Goal: Navigation & Orientation: Go to known website

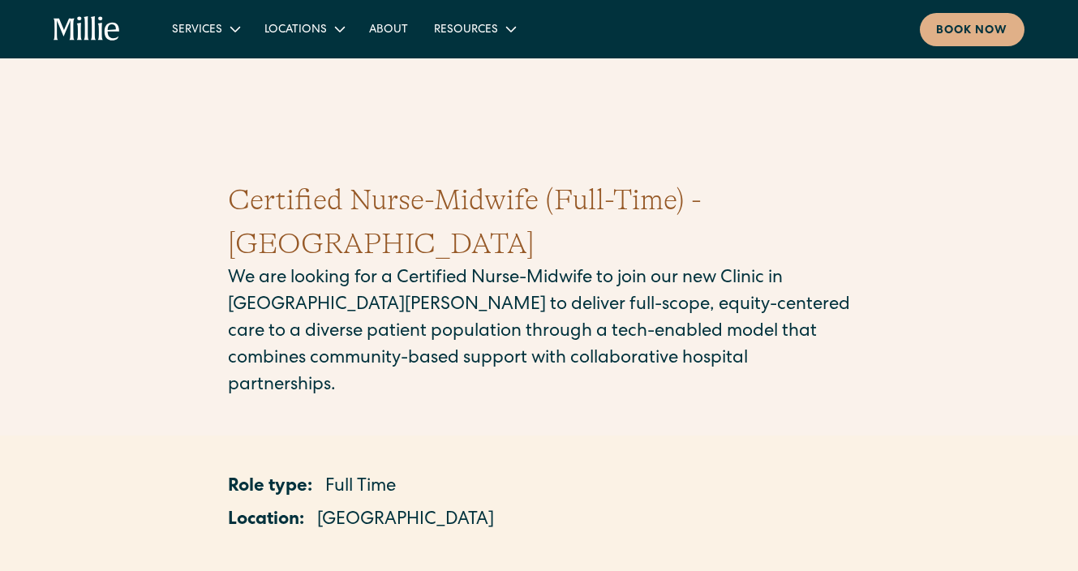
click at [104, 24] on icon "home" at bounding box center [87, 29] width 67 height 26
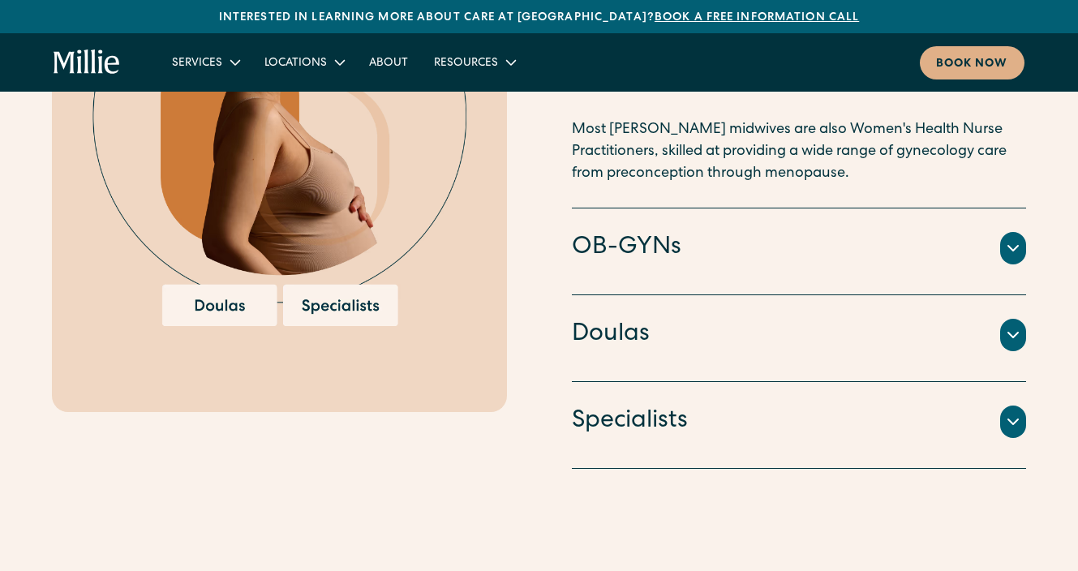
scroll to position [2456, 0]
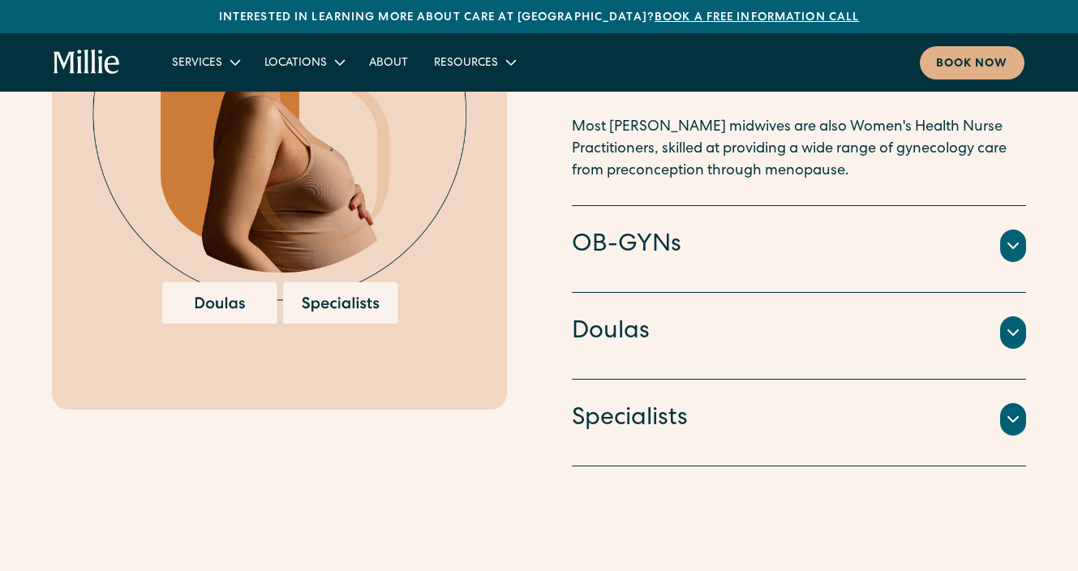
click at [1002, 230] on div at bounding box center [1014, 246] width 26 height 32
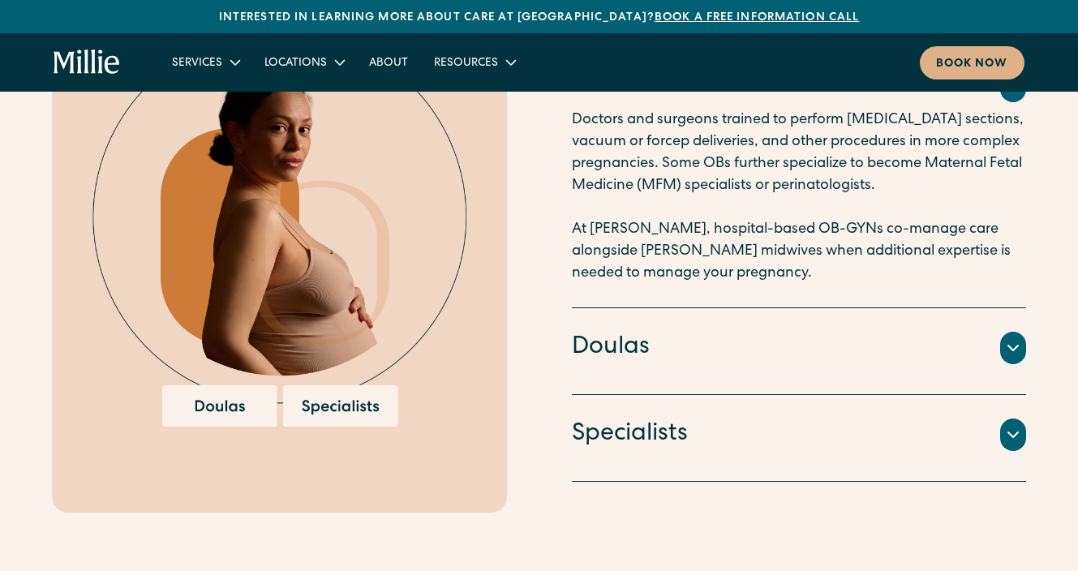
scroll to position [2283, 0]
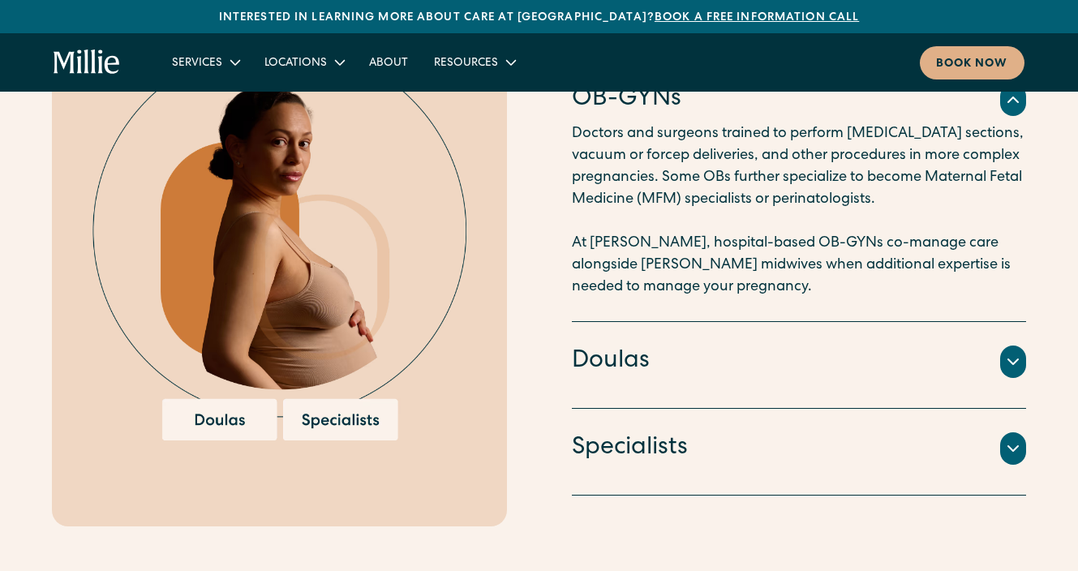
click at [1021, 446] on icon at bounding box center [1013, 448] width 19 height 19
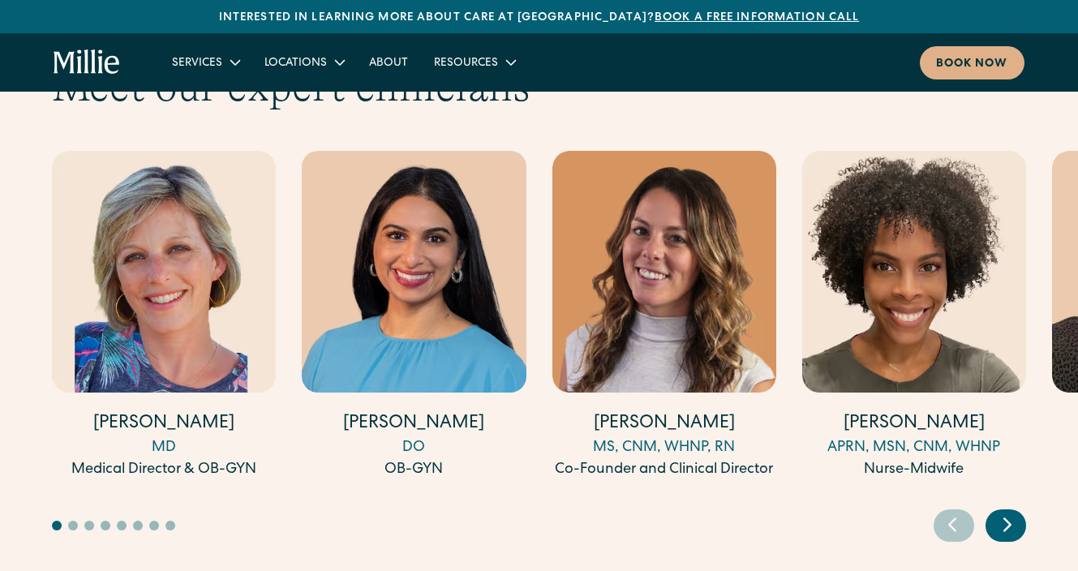
scroll to position [4875, 0]
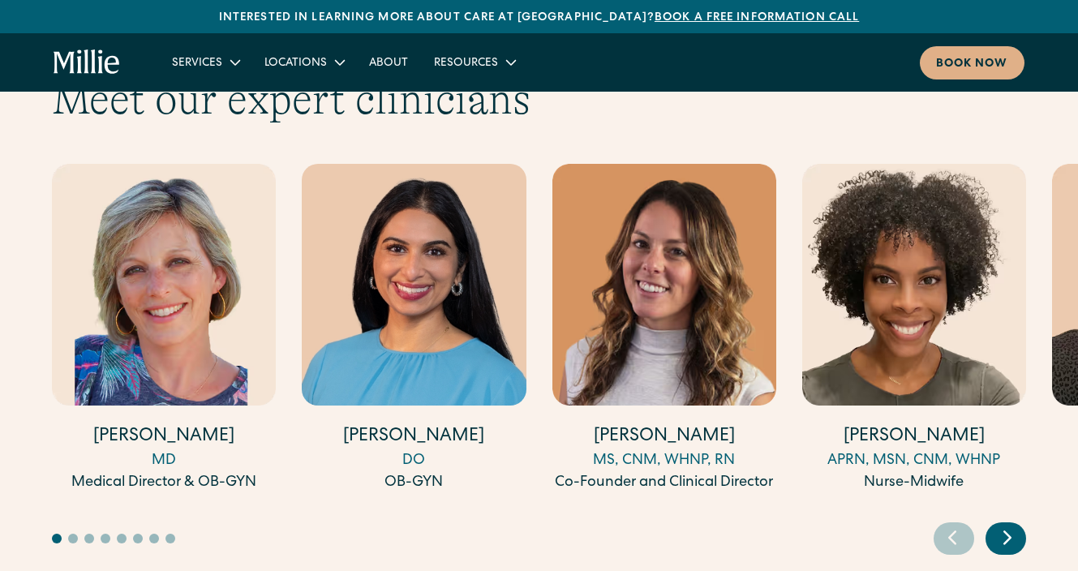
click at [1020, 523] on div "Next slide" at bounding box center [1006, 539] width 41 height 32
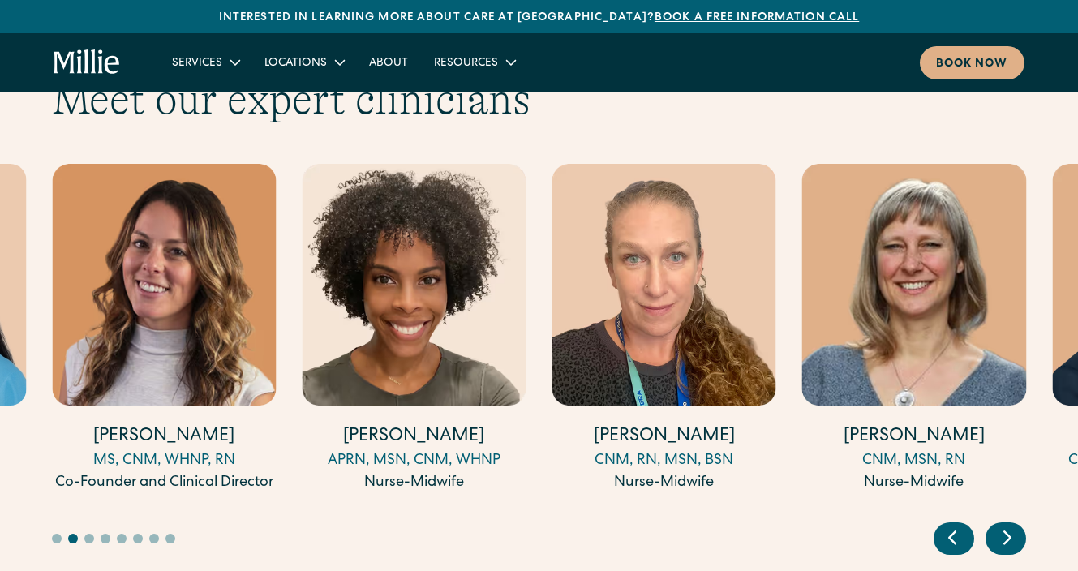
click at [1020, 523] on div "Next slide" at bounding box center [1006, 539] width 41 height 32
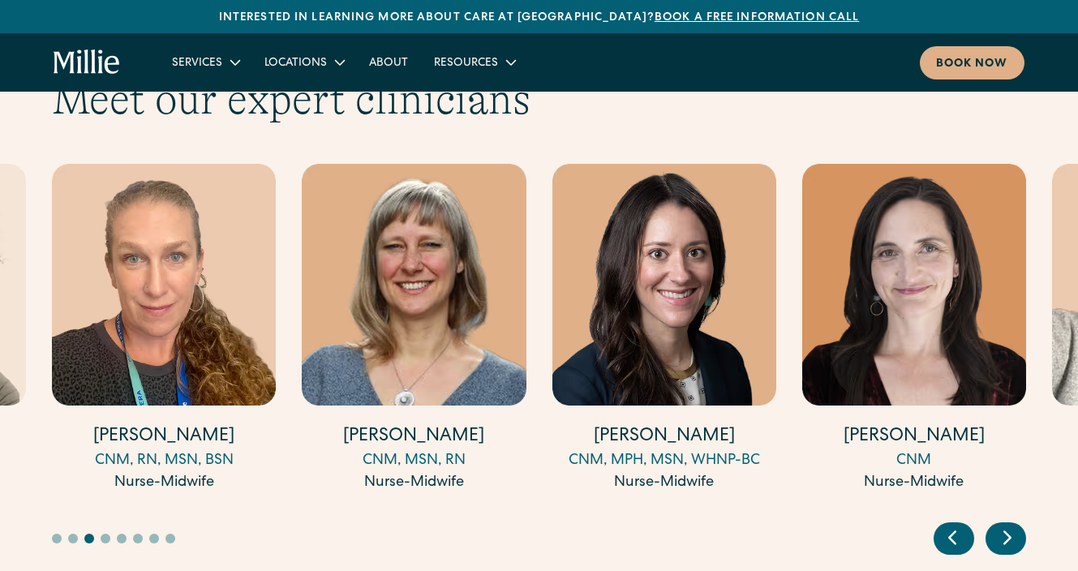
click at [1020, 523] on div "Next slide" at bounding box center [1006, 539] width 41 height 32
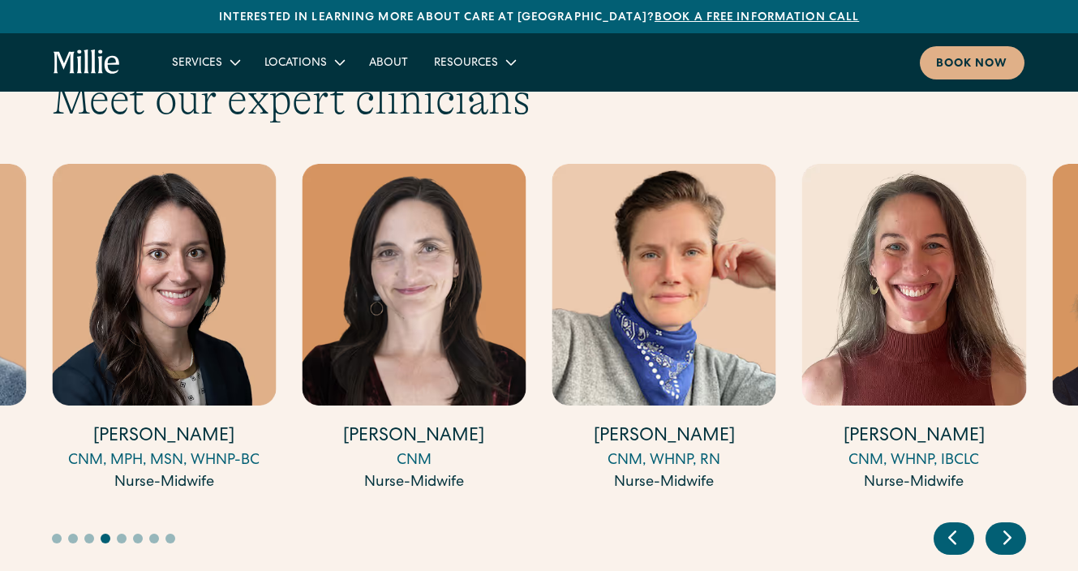
click at [1020, 523] on div "Next slide" at bounding box center [1006, 539] width 41 height 32
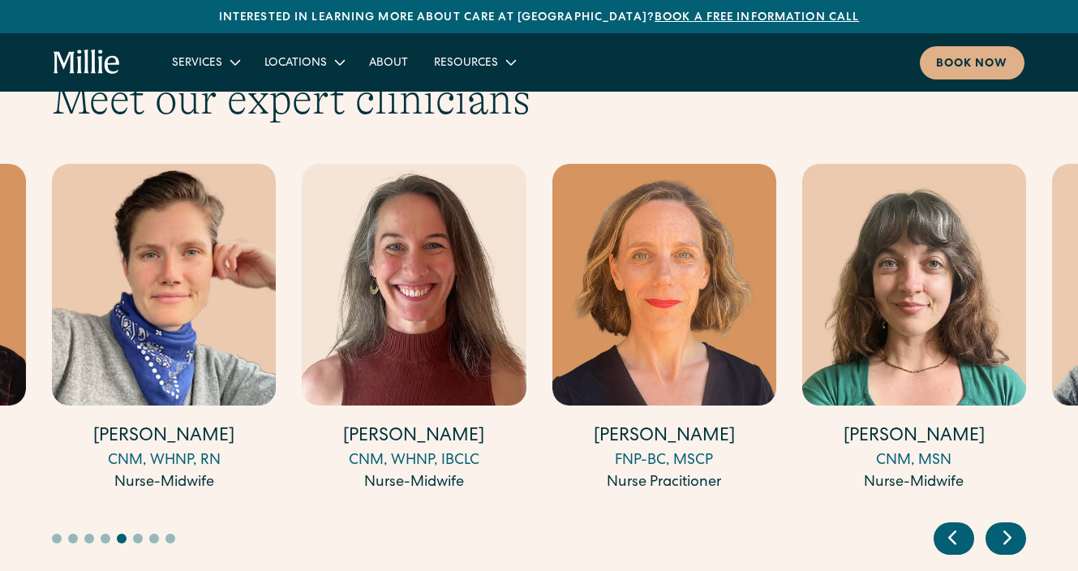
click at [1020, 523] on div "Next slide" at bounding box center [1006, 539] width 41 height 32
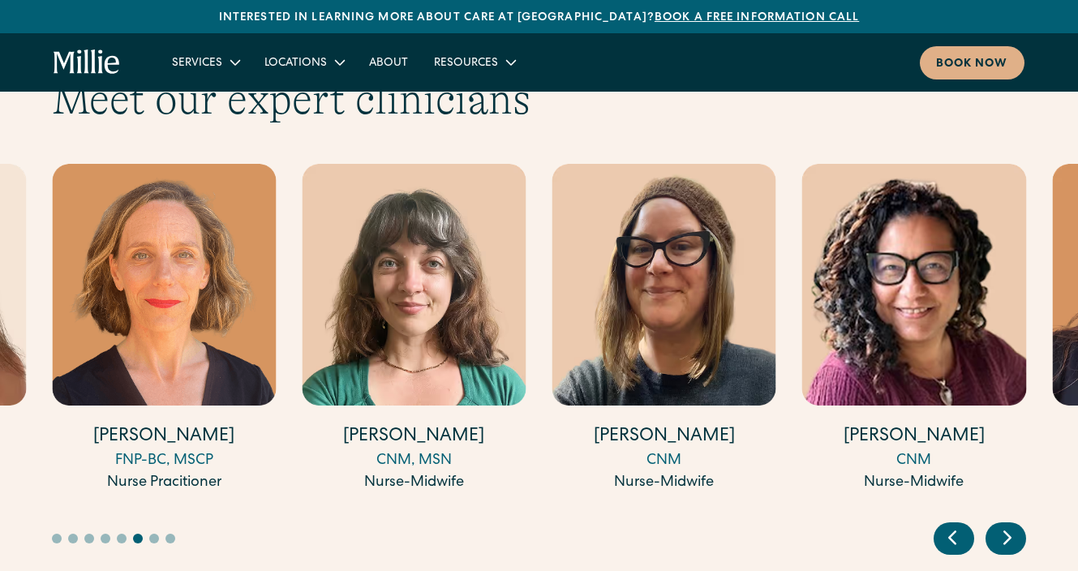
click at [1020, 523] on div "Next slide" at bounding box center [1006, 539] width 41 height 32
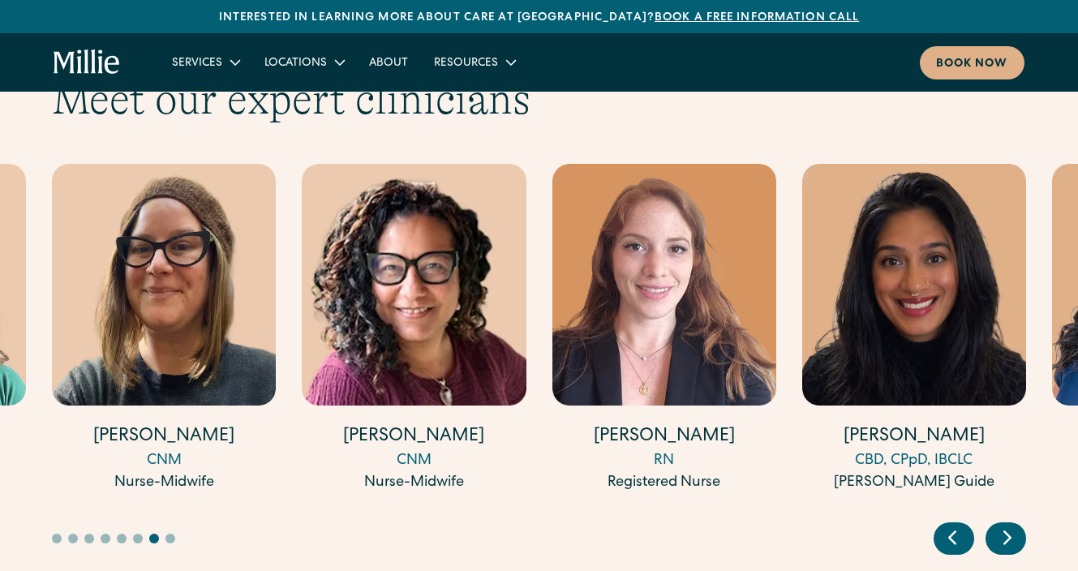
click at [1020, 523] on div "Next slide" at bounding box center [1006, 539] width 41 height 32
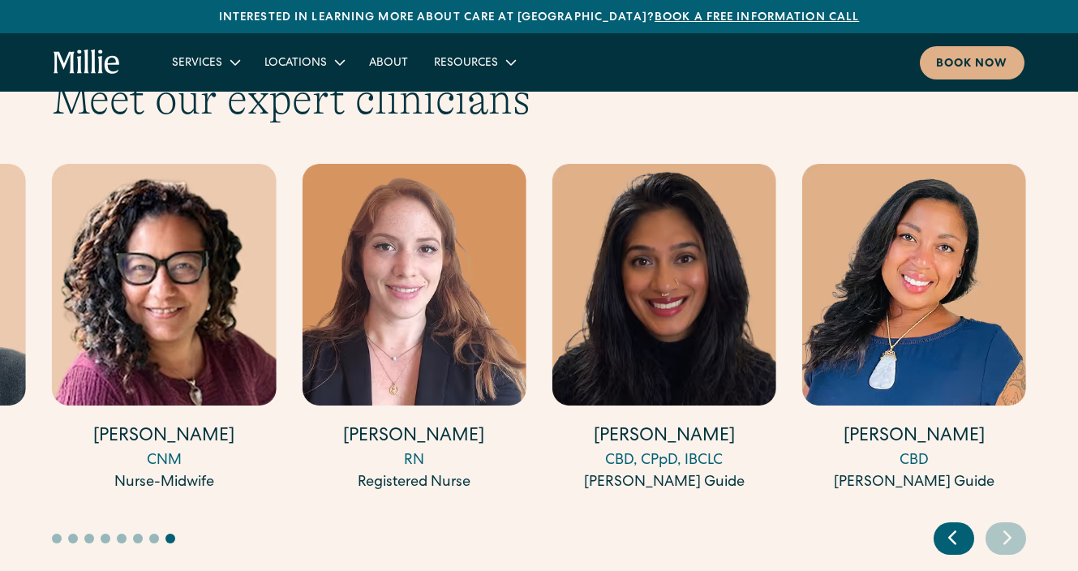
click at [1015, 525] on icon "Next slide" at bounding box center [1008, 537] width 24 height 25
